Goal: Task Accomplishment & Management: Use online tool/utility

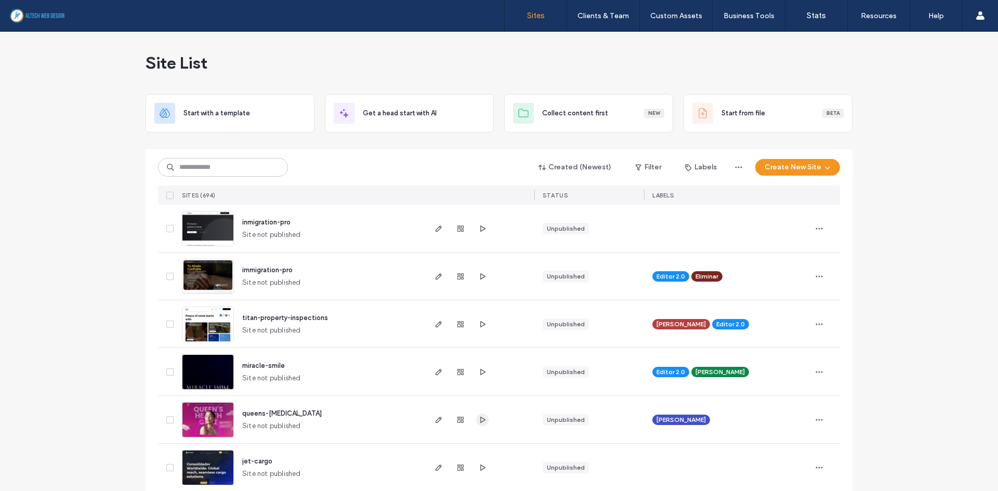
click at [480, 421] on use "button" at bounding box center [482, 419] width 5 height 6
click at [437, 421] on icon "button" at bounding box center [439, 420] width 8 height 8
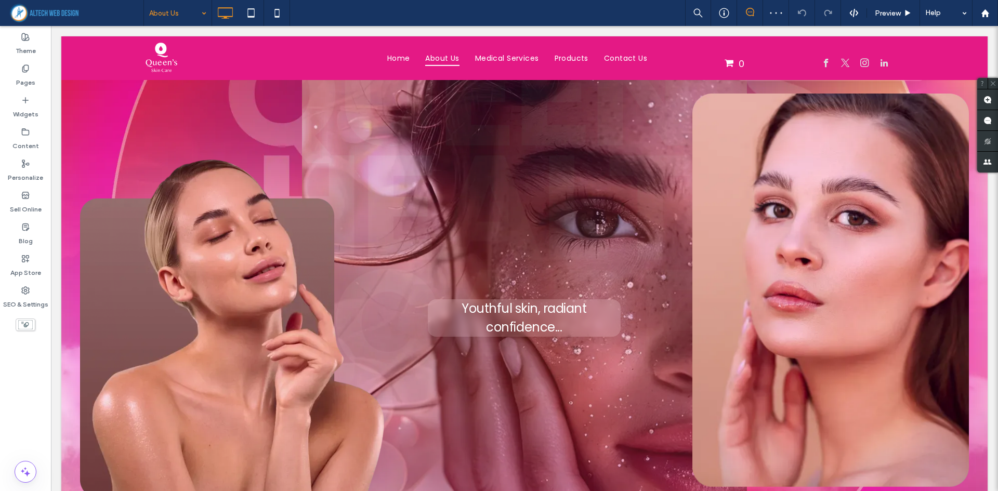
scroll to position [1924, 0]
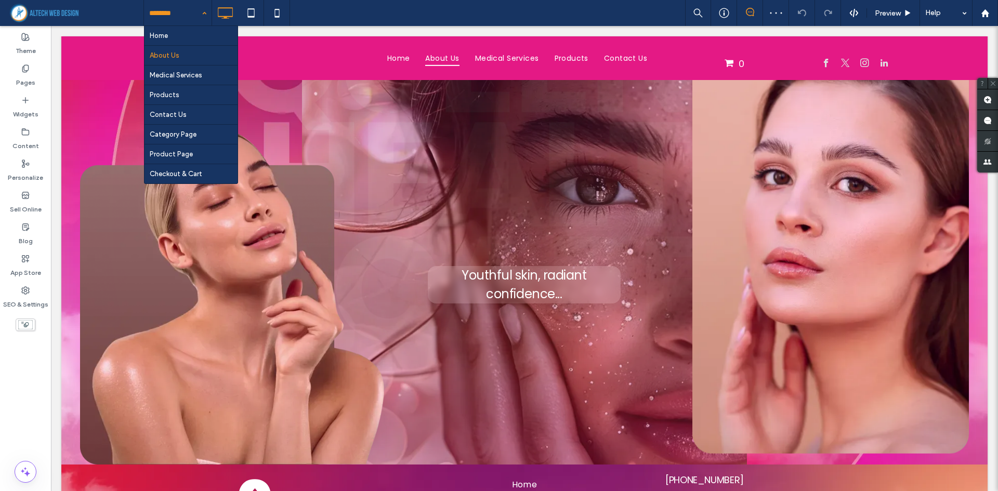
click at [184, 15] on input at bounding box center [175, 13] width 52 height 26
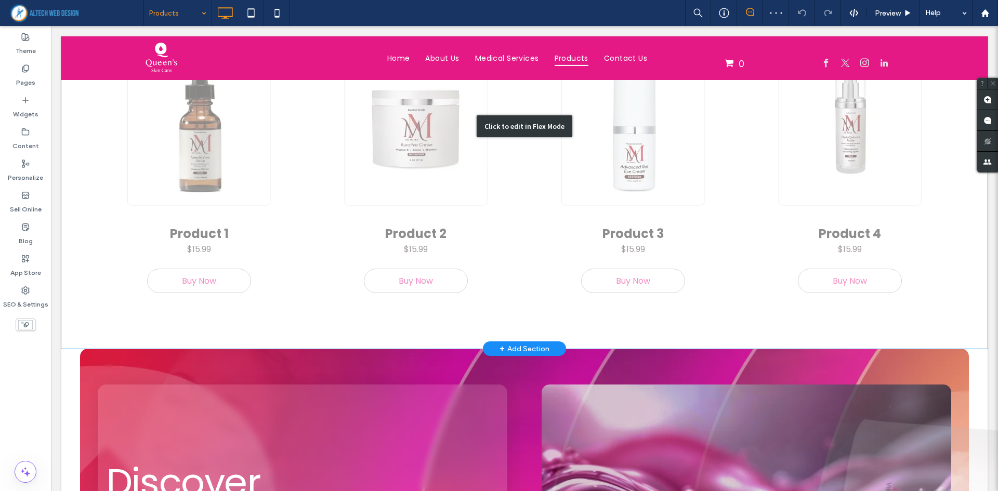
scroll to position [596, 0]
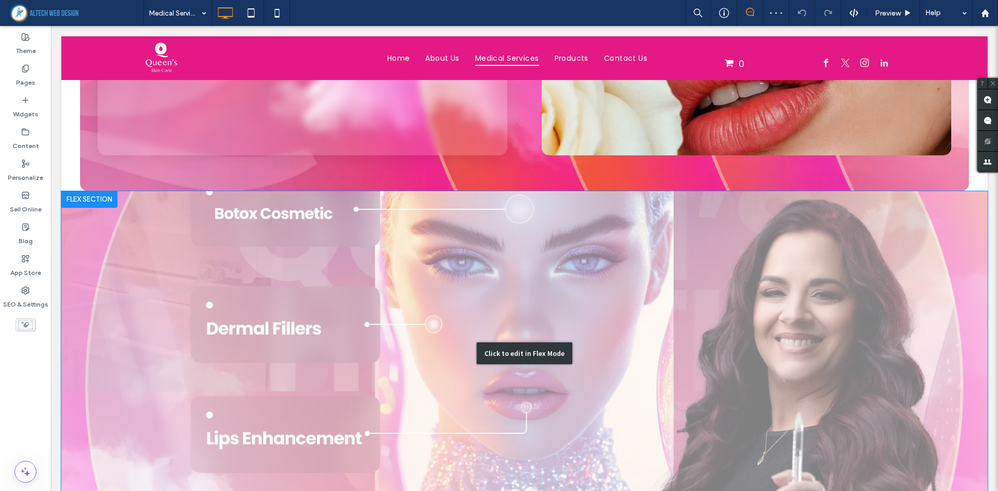
scroll to position [1768, 0]
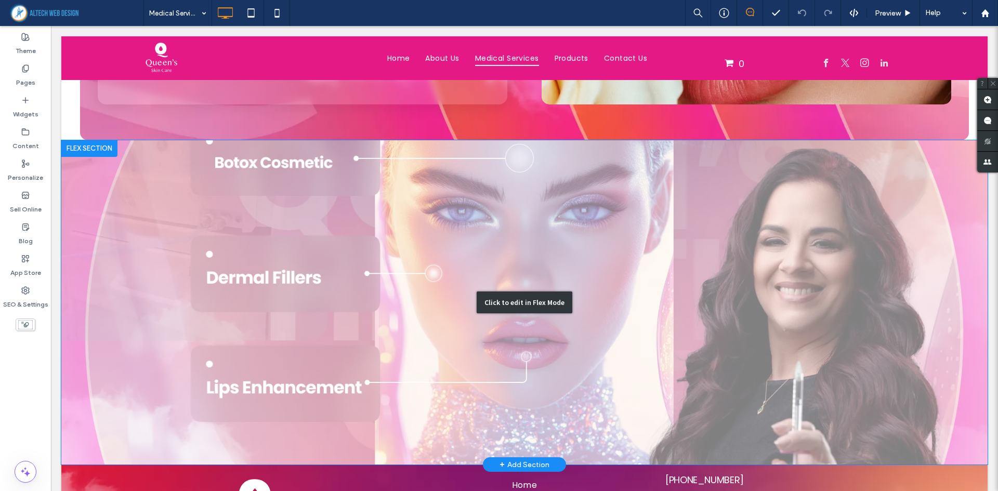
click at [682, 258] on div "Click to edit in Flex Mode" at bounding box center [524, 302] width 927 height 325
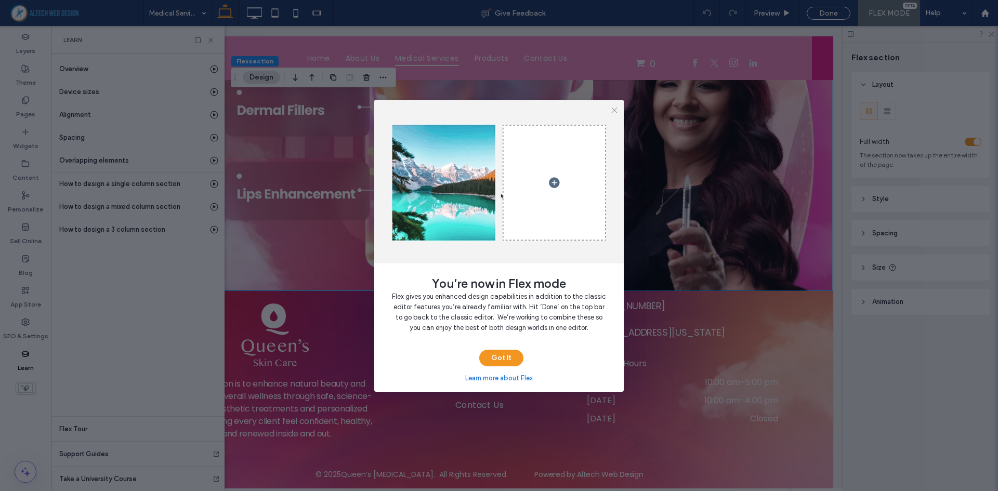
scroll to position [1679, 0]
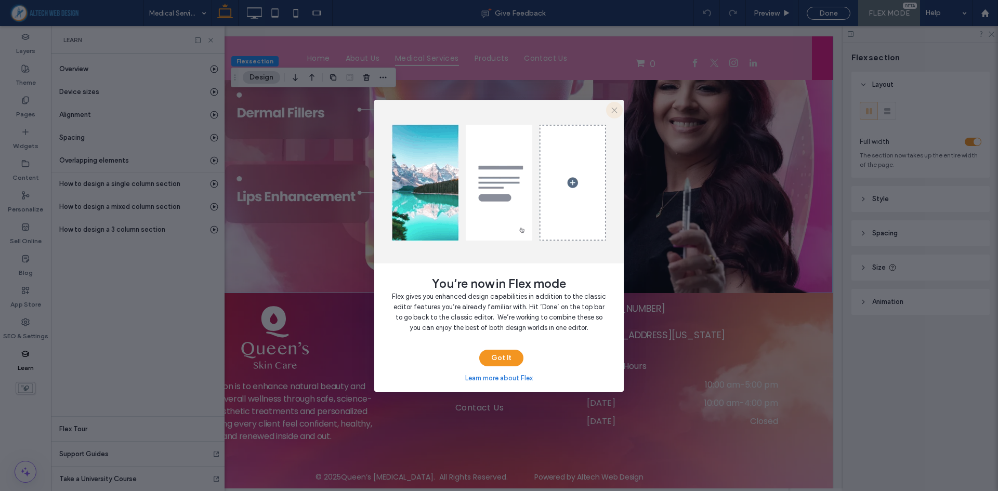
click at [616, 111] on icon "button" at bounding box center [614, 110] width 8 height 8
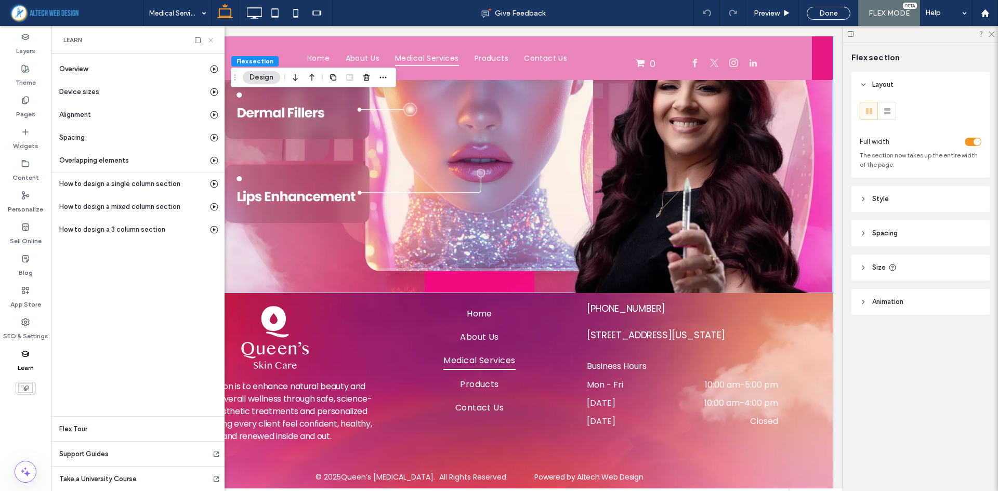
click at [213, 41] on icon at bounding box center [211, 40] width 8 height 8
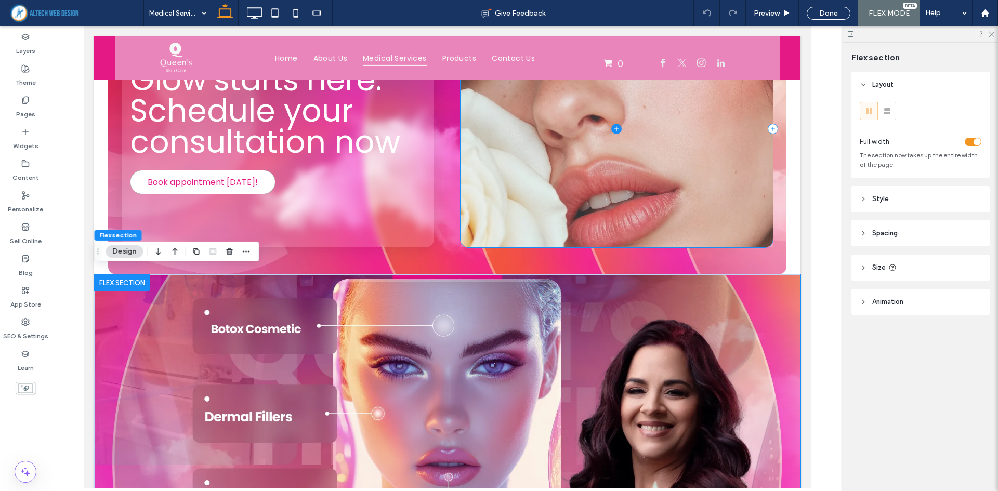
scroll to position [1367, 0]
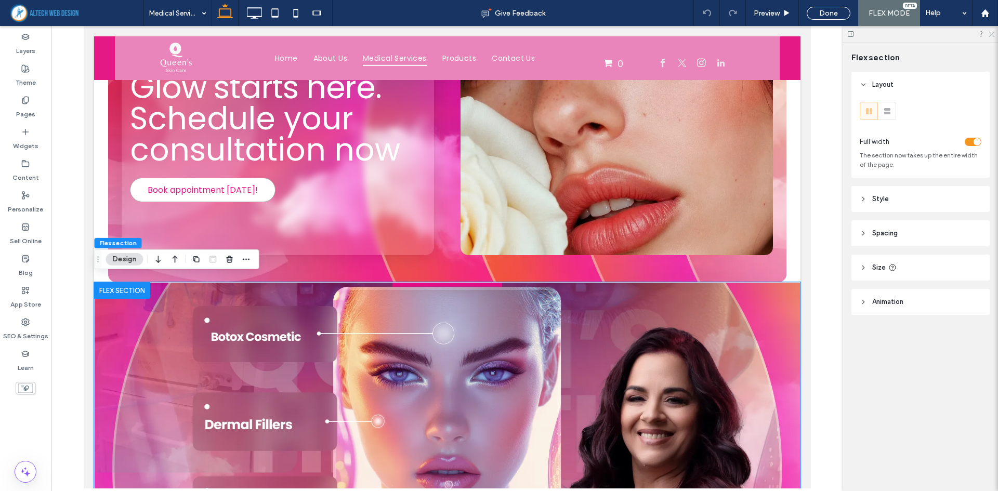
click at [992, 35] on icon at bounding box center [991, 33] width 7 height 7
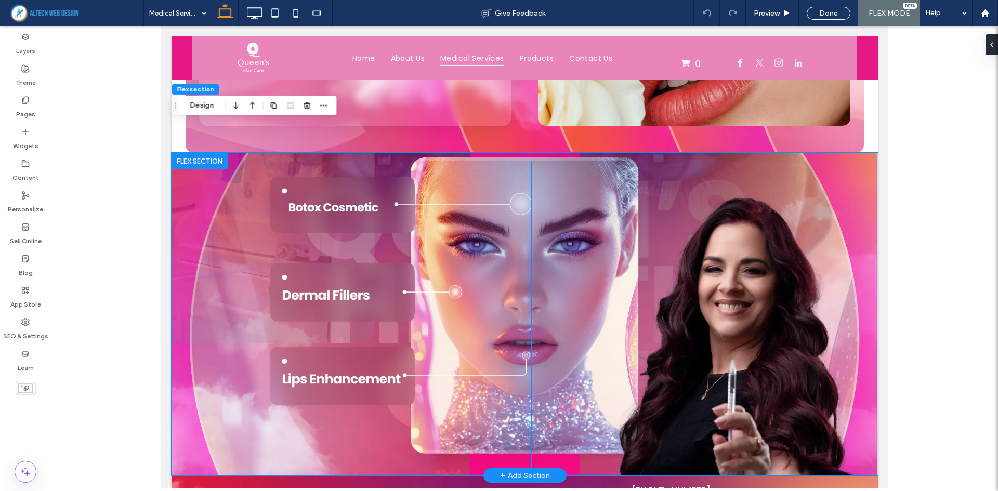
scroll to position [1523, 0]
